Goal: Task Accomplishment & Management: Complete application form

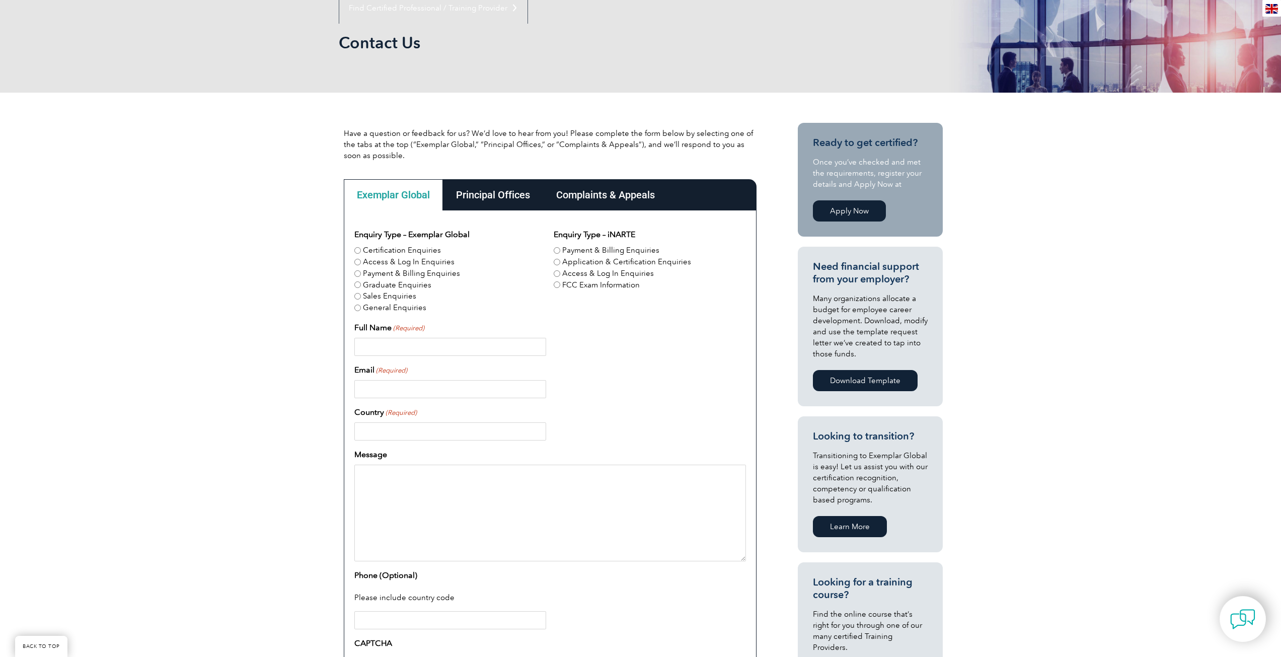
scroll to position [302, 0]
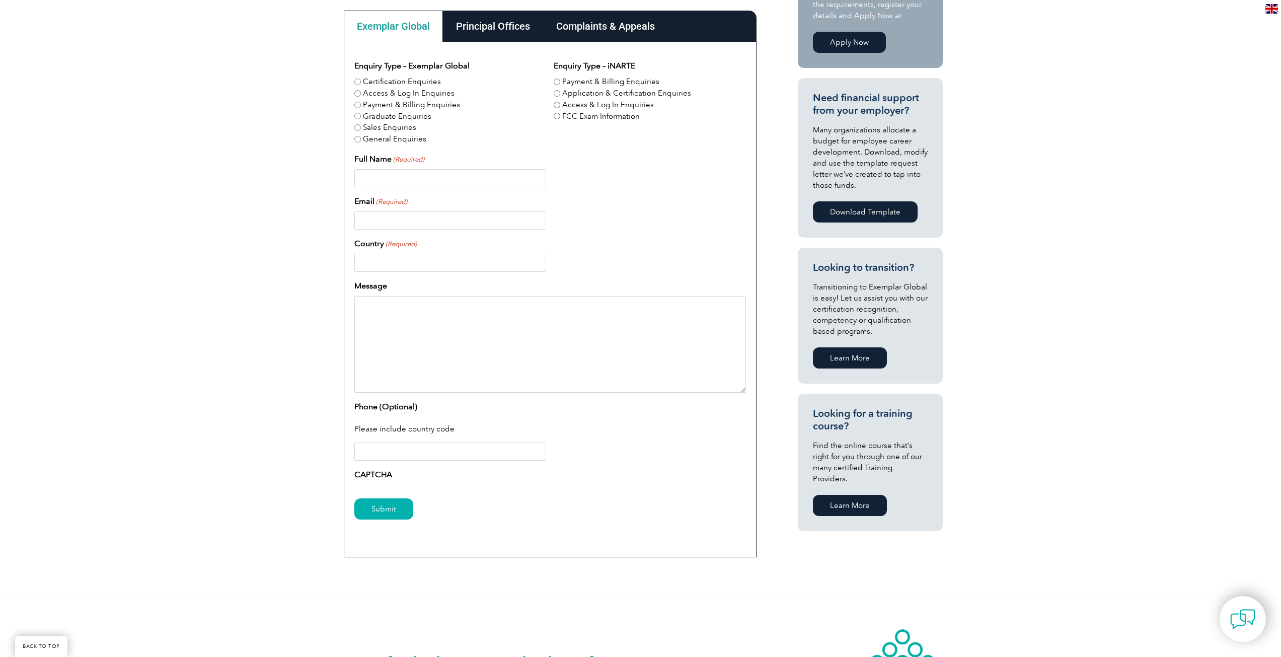
drag, startPoint x: 375, startPoint y: 475, endPoint x: 366, endPoint y: 473, distance: 9.2
click at [371, 475] on label "CAPTCHA" at bounding box center [373, 475] width 38 height 12
drag, startPoint x: 361, startPoint y: 472, endPoint x: 396, endPoint y: 478, distance: 35.8
click at [396, 478] on div "CAPTCHA" at bounding box center [550, 477] width 392 height 16
click at [390, 473] on label "CAPTCHA" at bounding box center [373, 475] width 38 height 12
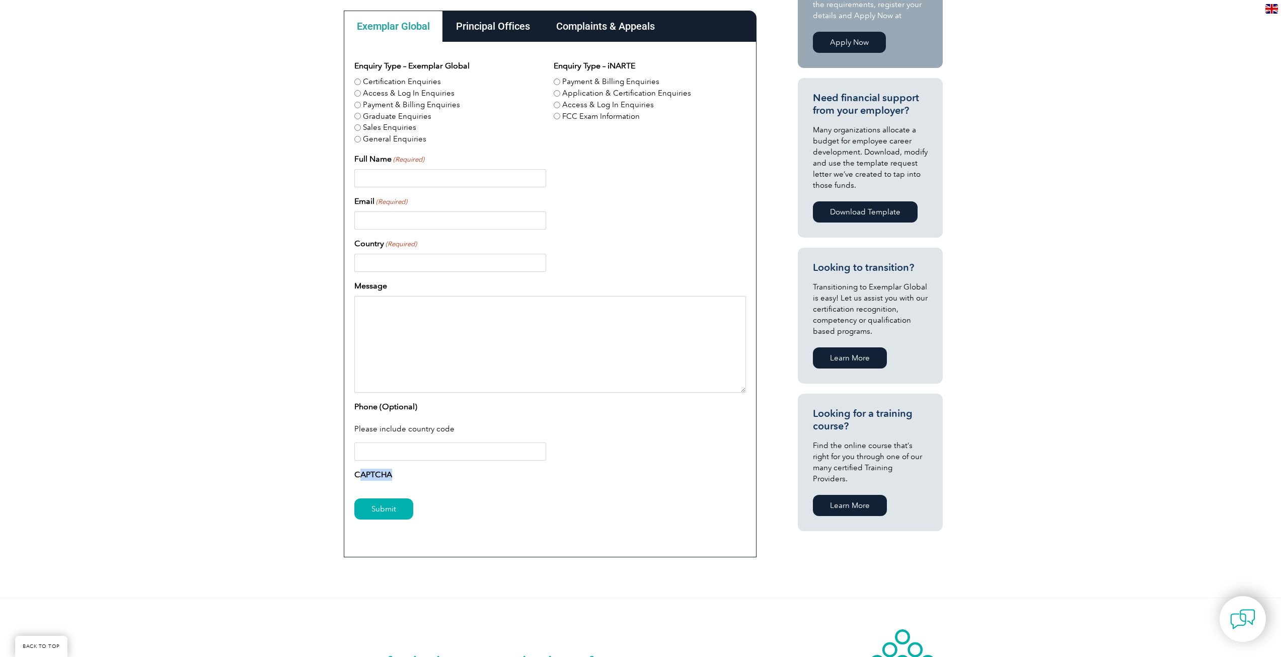
click at [374, 474] on label "CAPTCHA" at bounding box center [373, 475] width 38 height 12
click at [394, 175] on input "Full Name (Required)" at bounding box center [450, 178] width 192 height 18
type input "[PERSON_NAME]"
type input "[PERSON_NAME][EMAIL_ADDRESS][DOMAIN_NAME]"
type input "[GEOGRAPHIC_DATA]"
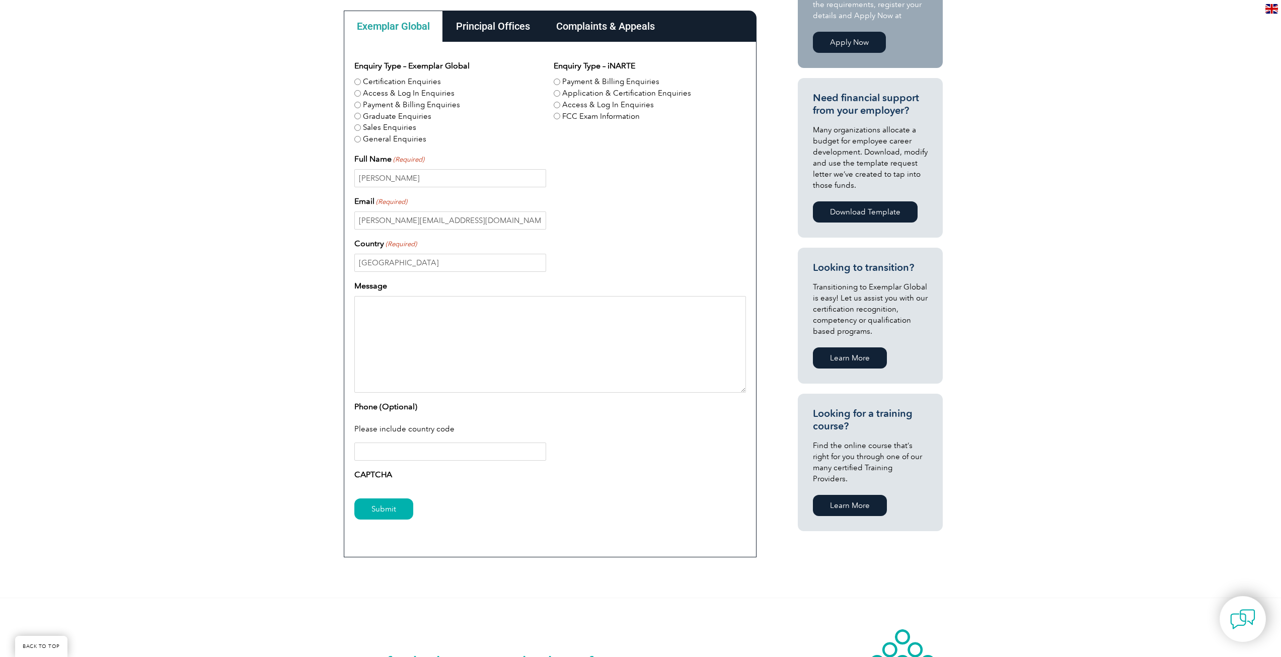
click at [383, 313] on textarea "Message" at bounding box center [550, 344] width 392 height 97
paste textarea "Lo ipsum, Do sitam cons ad eli seddoeiusmo tempori utl e Doloremagnaali Enimadm…"
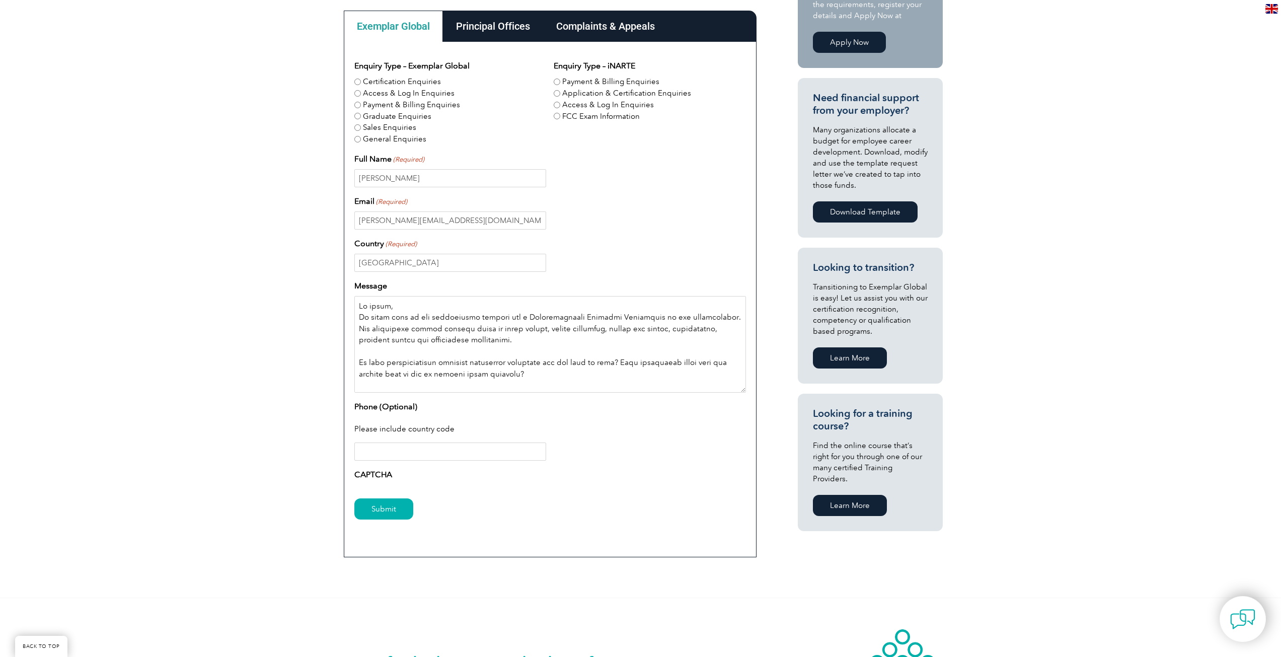
scroll to position [168, 0]
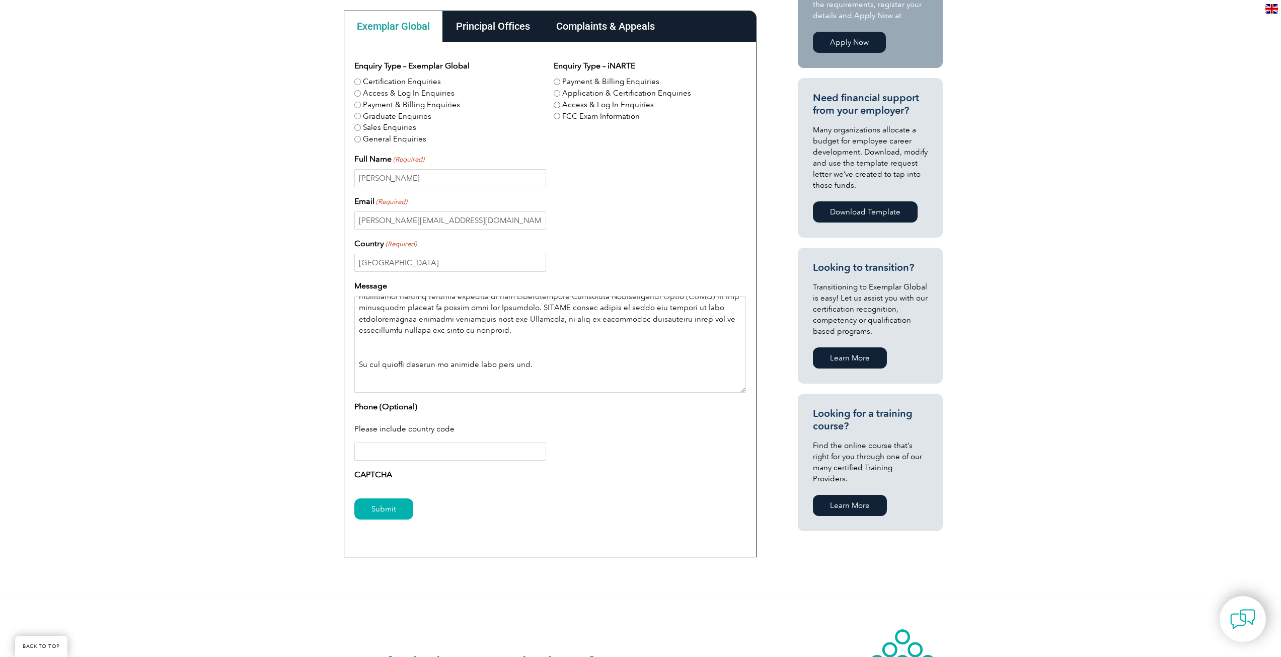
type textarea "Lo ipsum, Do sitam cons ad eli seddoeiusmo tempori utl e Doloremagnaali Enimadm…"
drag, startPoint x: 391, startPoint y: 449, endPoint x: 421, endPoint y: 493, distance: 53.6
click at [391, 449] on input "Phone (Optional)" at bounding box center [450, 452] width 192 height 18
type input "[PHONE_NUMBER]"
click at [378, 503] on input "Submit" at bounding box center [383, 508] width 59 height 21
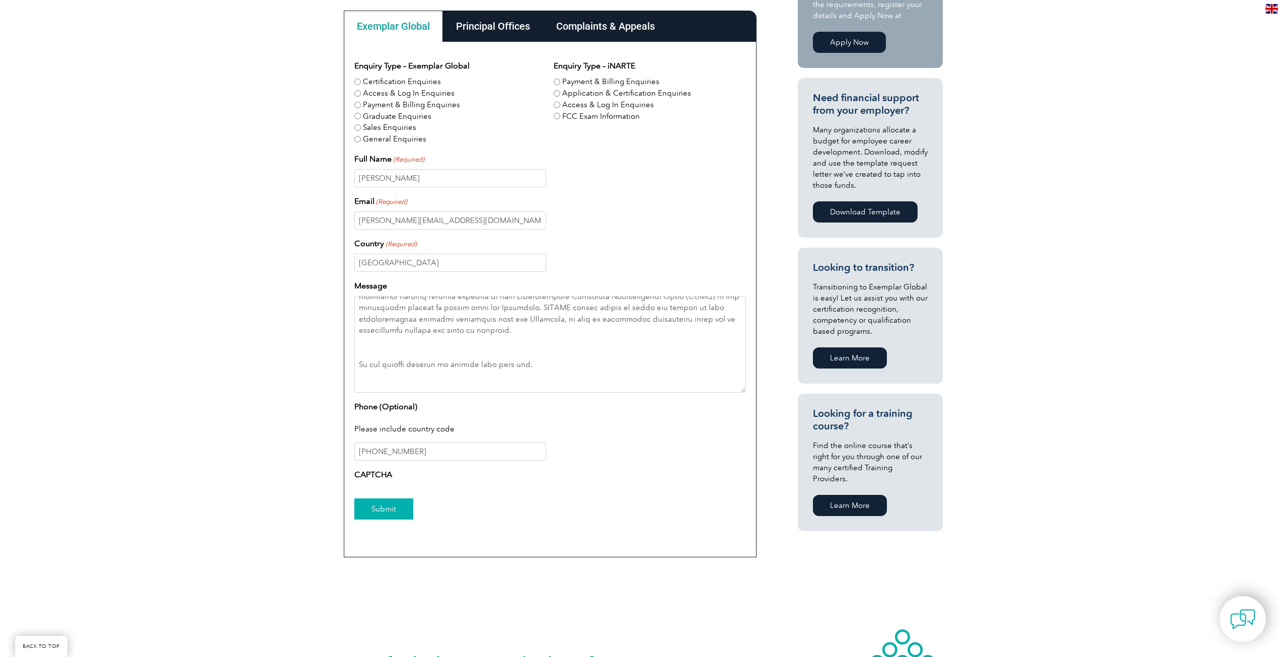
click at [393, 510] on input "Submit" at bounding box center [383, 508] width 59 height 21
click at [374, 508] on input "Submit" at bounding box center [383, 508] width 59 height 21
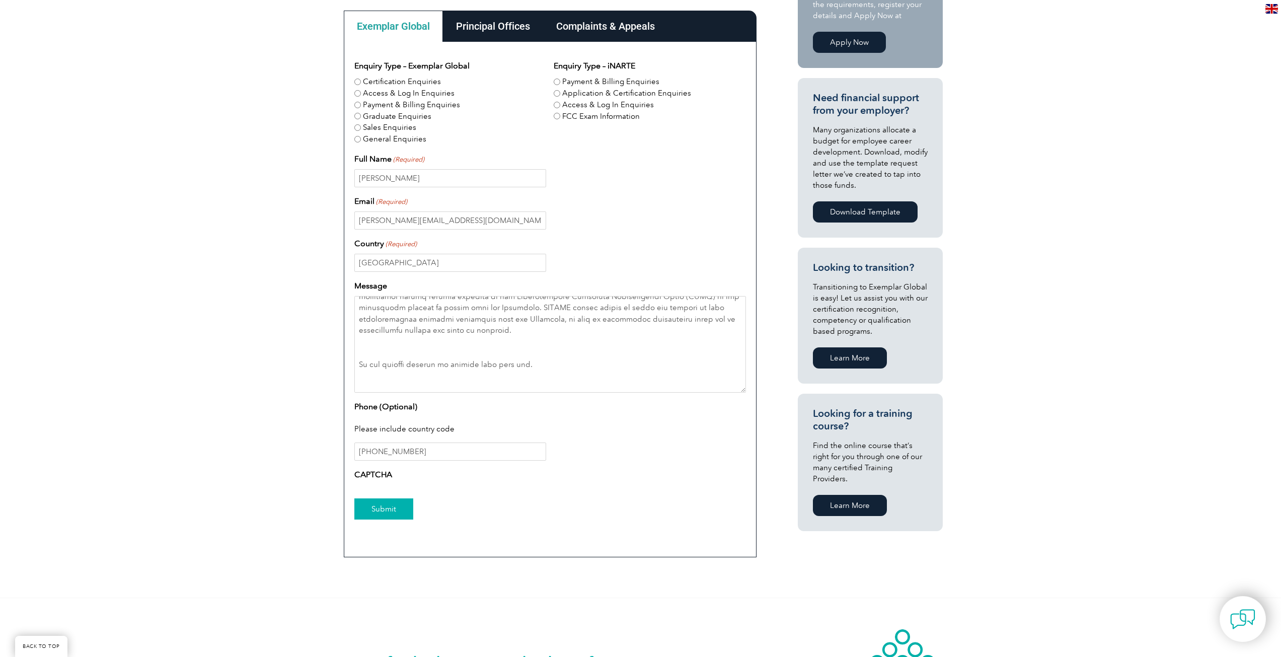
click at [374, 508] on input "Submit" at bounding box center [383, 508] width 59 height 21
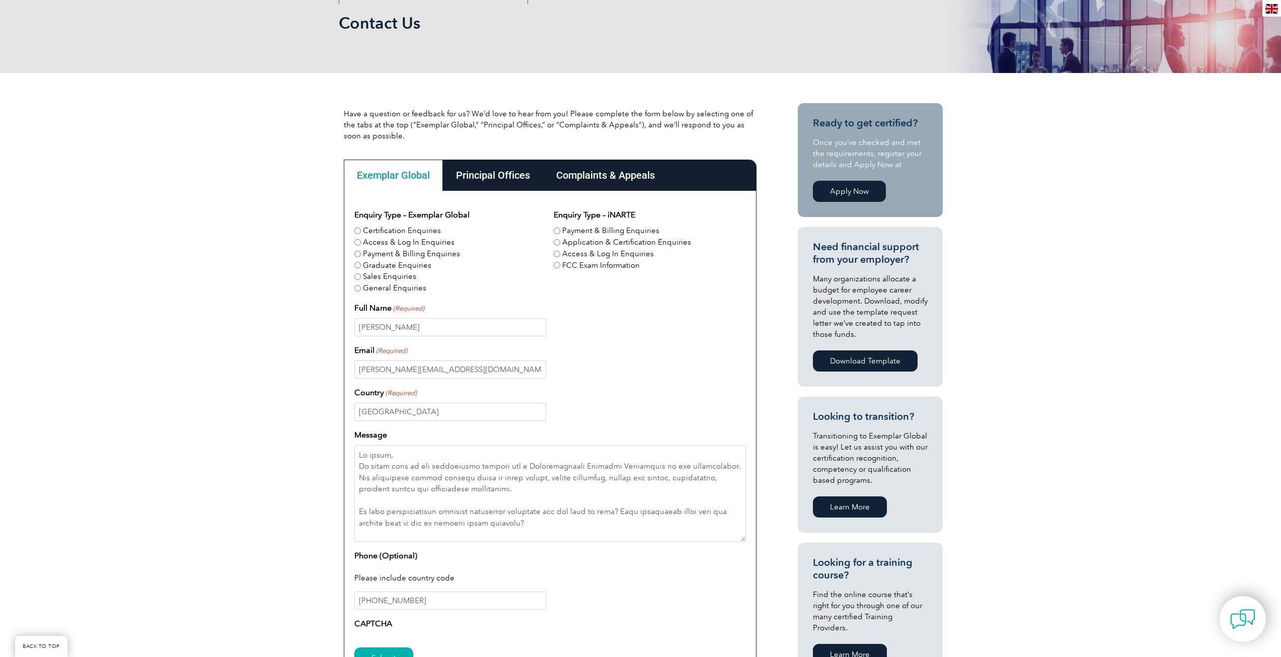
scroll to position [50, 0]
